Goal: Share content

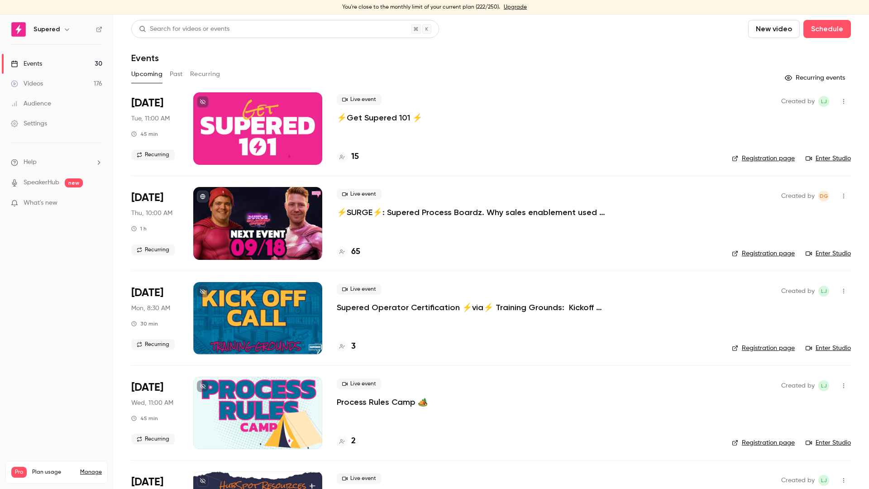
click at [412, 212] on p "⚡️SURGE⚡️: Supered Process Boardz. Why sales enablement used to feel hard" at bounding box center [472, 212] width 271 height 11
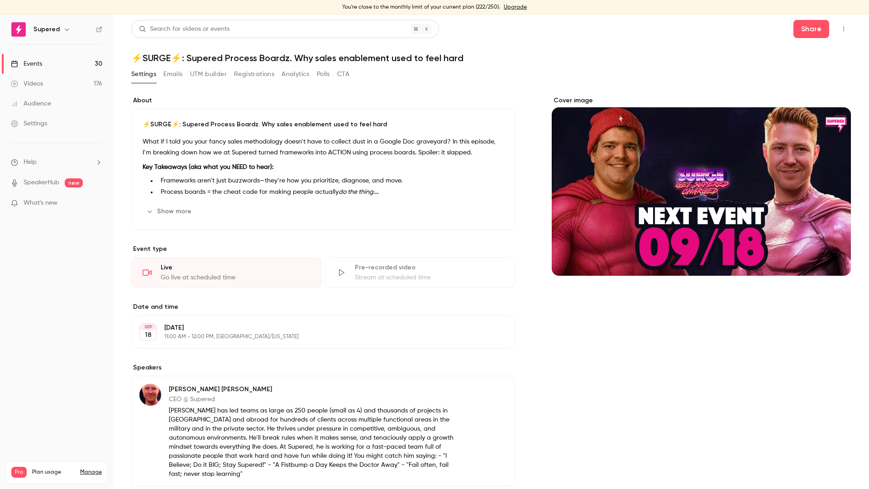
click at [675, 337] on div "Cover image" at bounding box center [700, 346] width 299 height 501
click at [799, 29] on button "Share" at bounding box center [811, 29] width 36 height 18
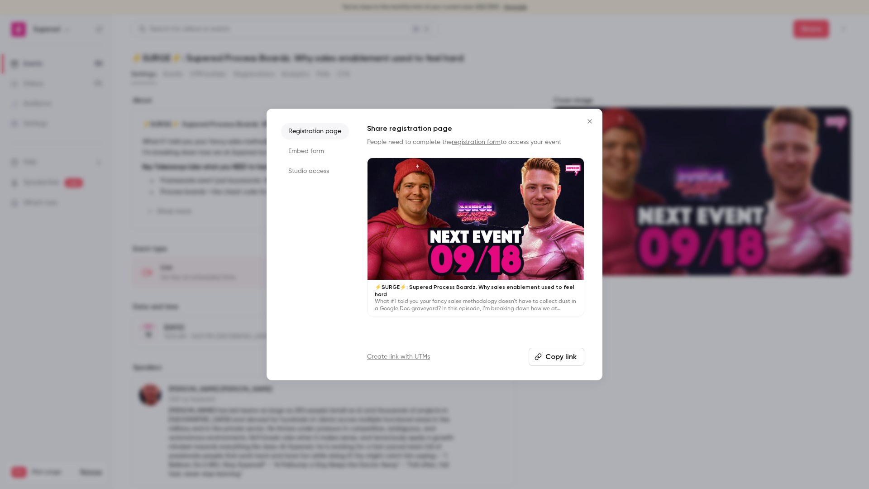
click at [562, 350] on button "Copy link" at bounding box center [556, 356] width 56 height 18
click at [590, 120] on icon "Close" at bounding box center [589, 121] width 4 height 4
